Goal: Information Seeking & Learning: Learn about a topic

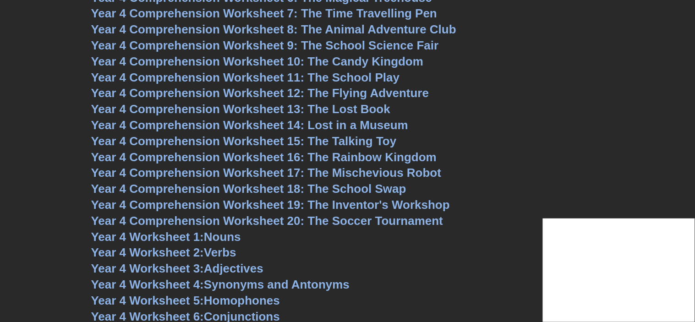
scroll to position [3402, 0]
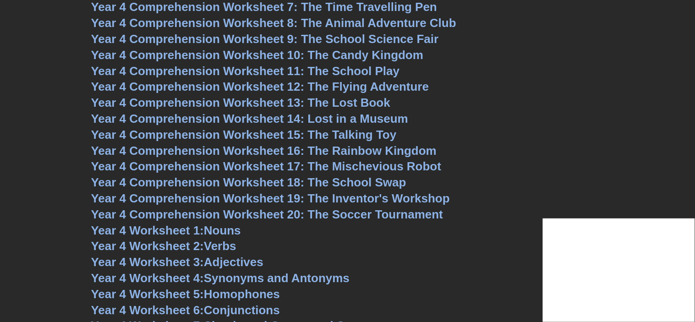
click at [288, 136] on span "Year 4 Comprehension Worksheet 15: The Talking Toy" at bounding box center [243, 135] width 305 height 14
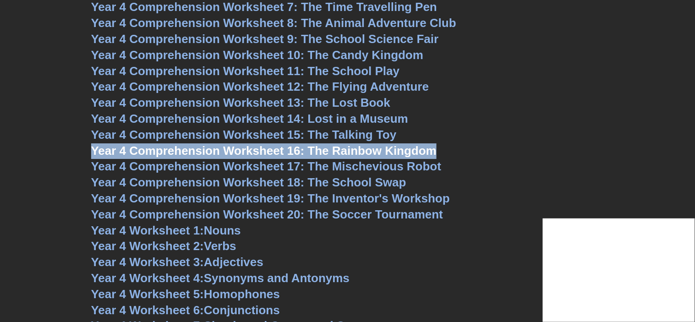
copy span "Year 4 Comprehension Worksheet 16: The Rainbow Kingdom"
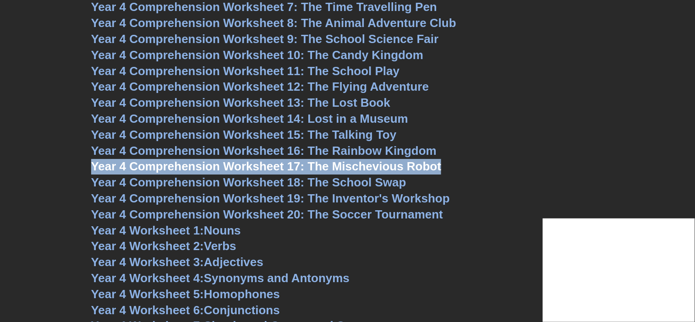
copy span "Year 4 Comprehension Worksheet 17: The Mischevious Robot"
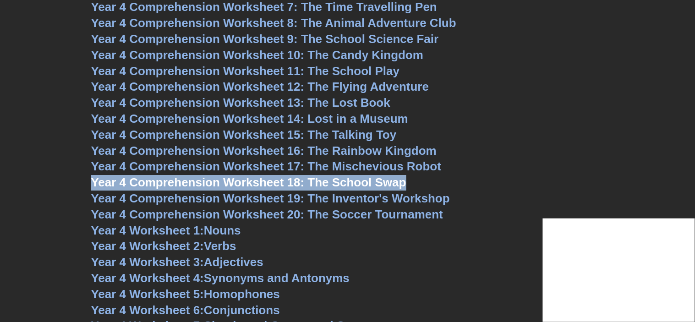
copy span "Year 4 Comprehension Worksheet 18: The School Swap"
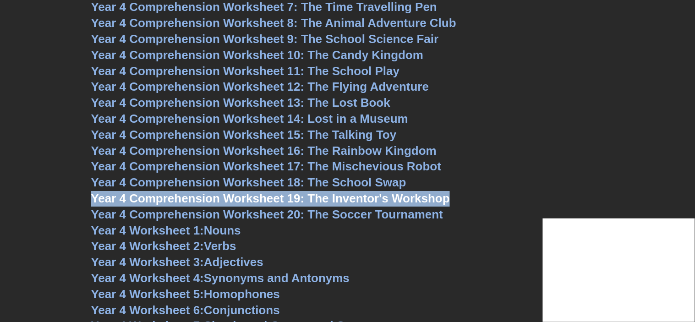
copy span "Year 4 Comprehension Worksheet 19: The Inventor's Workshop"
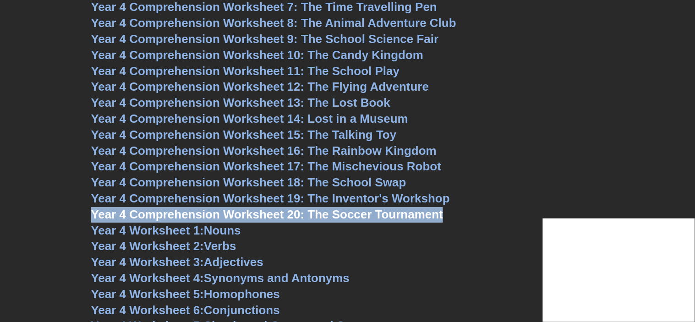
copy span "Year 4 Comprehension Worksheet 20: The Soccer Tournament"
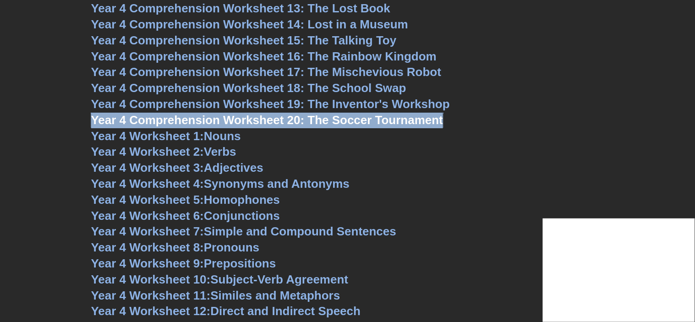
scroll to position [3504, 0]
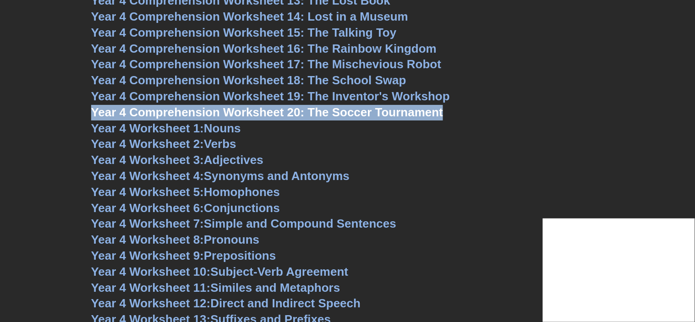
click at [218, 130] on link "Year 4 Worksheet 1: Nouns" at bounding box center [166, 128] width 150 height 14
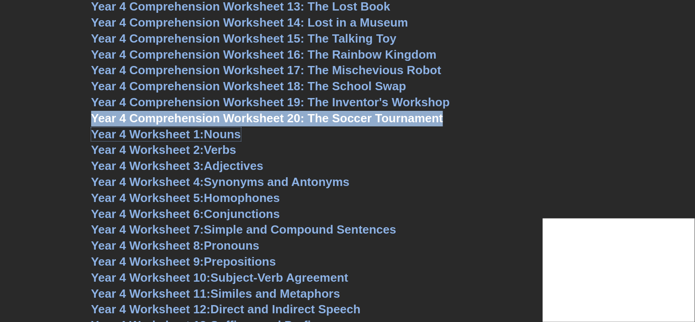
scroll to position [3465, 0]
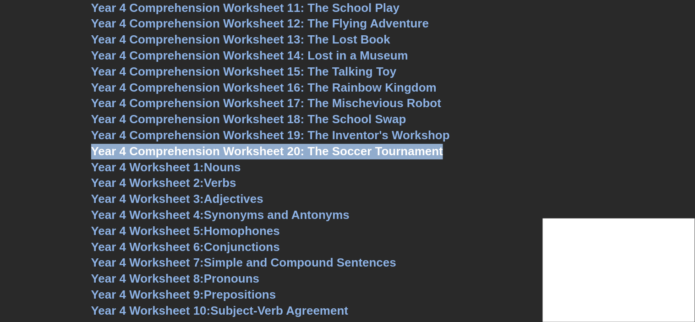
click at [321, 86] on span "Year 4 Comprehension Worksheet 16: The Rainbow Kingdom" at bounding box center [264, 88] width 346 height 14
click at [318, 101] on span "Year 4 Comprehension Worksheet 17: The Mischevious Robot" at bounding box center [266, 103] width 350 height 14
drag, startPoint x: 302, startPoint y: 114, endPoint x: 303, endPoint y: 122, distance: 8.7
click at [302, 114] on span "Year 4 Comprehension Worksheet 18: The School Swap" at bounding box center [248, 119] width 315 height 14
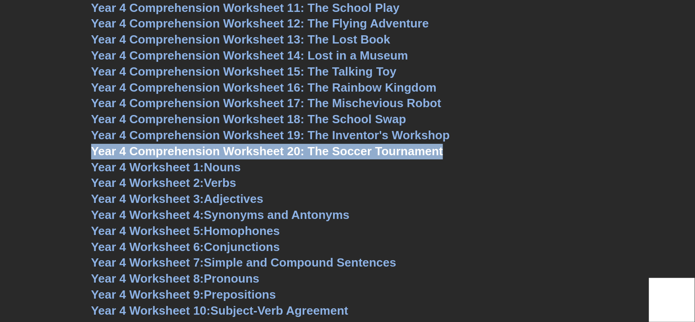
click at [272, 84] on span "Year 4 Comprehension Worksheet 16: The Rainbow Kingdom" at bounding box center [264, 88] width 346 height 14
click at [321, 71] on span "Year 4 Comprehension Worksheet 15: The Talking Toy" at bounding box center [243, 72] width 305 height 14
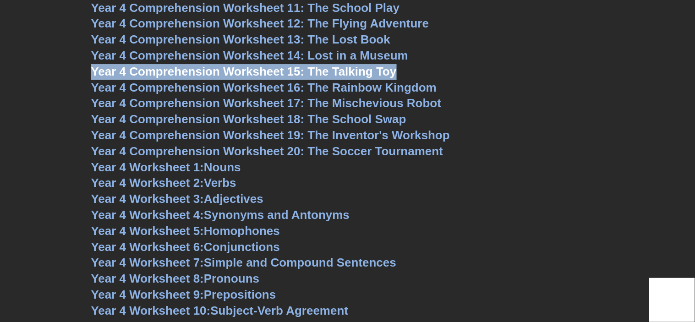
copy span "Year 4 Comprehension Worksheet 15: The Talking Toy"
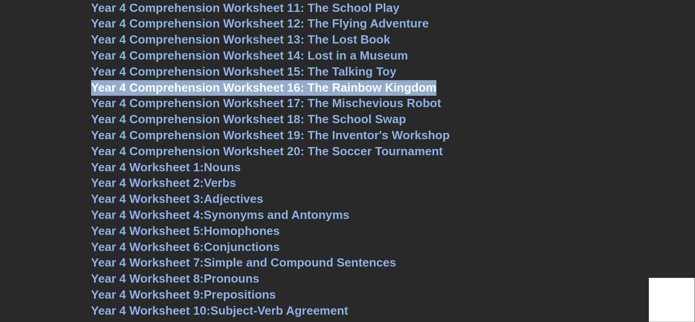
copy span "Year 4 Comprehension Worksheet 16: The Rainbow Kingdom"
